Goal: Task Accomplishment & Management: Complete application form

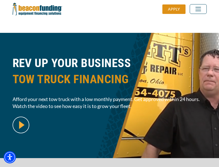
scroll to position [136, 0]
